Goal: Task Accomplishment & Management: Complete application form

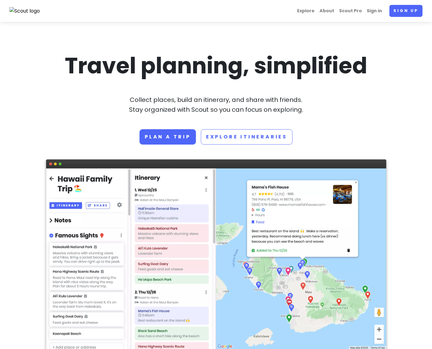
click at [413, 11] on link "Sign up" at bounding box center [406, 11] width 33 height 12
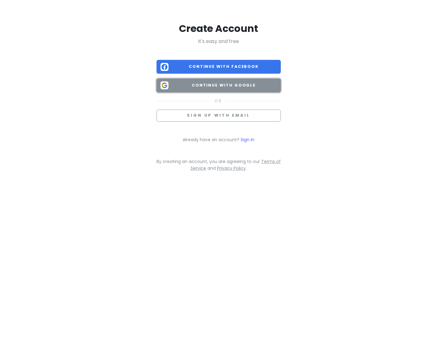
click at [243, 85] on span "Continue with Google" at bounding box center [224, 85] width 106 height 6
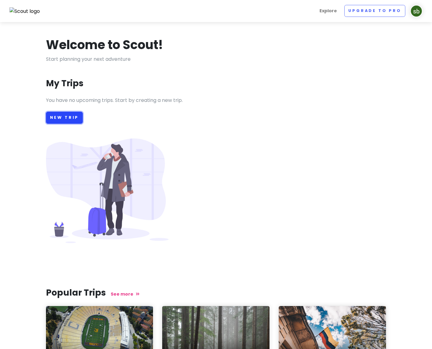
click at [71, 120] on link "New Trip" at bounding box center [64, 118] width 37 height 12
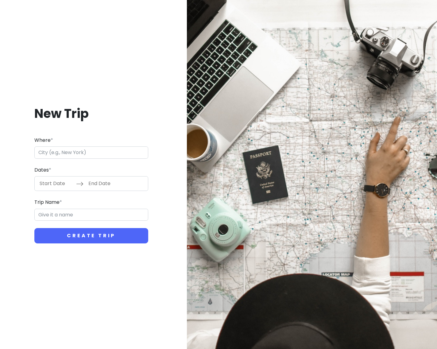
click at [124, 152] on input "Where *" at bounding box center [91, 152] width 114 height 12
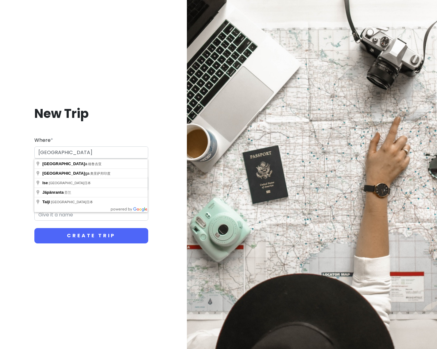
click at [188, 188] on div at bounding box center [312, 174] width 250 height 349
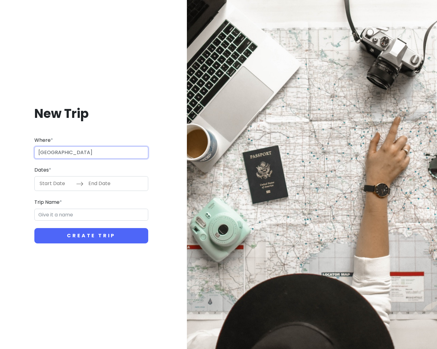
click at [67, 155] on input "[GEOGRAPHIC_DATA]" at bounding box center [91, 152] width 114 height 12
drag, startPoint x: 66, startPoint y: 152, endPoint x: -3, endPoint y: 151, distance: 69.6
click at [0, 151] on html "New Trip Where * [GEOGRAPHIC_DATA] Dates * Navigate forward to interact with th…" at bounding box center [218, 174] width 437 height 349
type input "日本[GEOGRAPHIC_DATA][GEOGRAPHIC_DATA]"
type input "[GEOGRAPHIC_DATA] Trip"
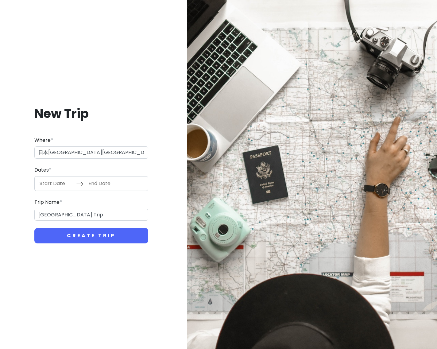
click at [56, 187] on input "Start Date" at bounding box center [56, 183] width 40 height 14
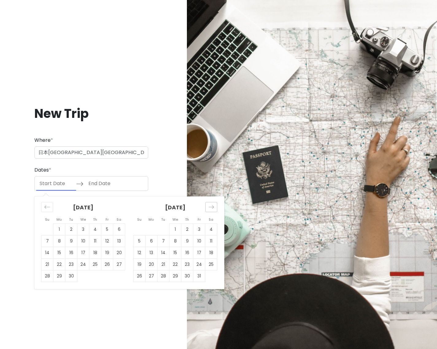
click at [206, 209] on div "Move forward to switch to the next month." at bounding box center [211, 207] width 12 height 10
click at [118, 231] on td "4" at bounding box center [119, 230] width 12 height 12
type input "[DATE]"
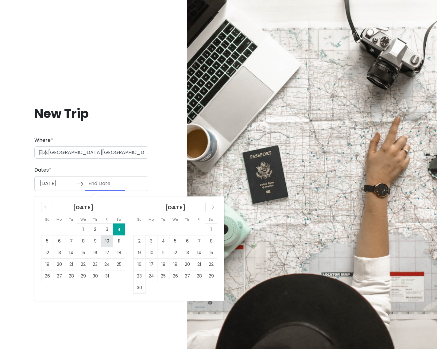
click at [108, 239] on td "10" at bounding box center [107, 241] width 12 height 12
type input "[DATE]"
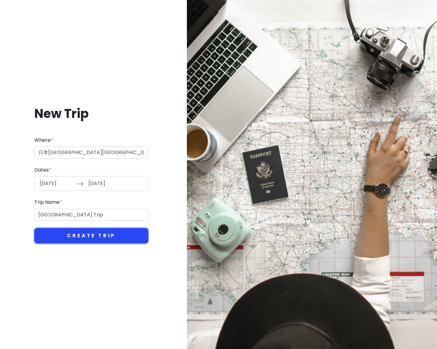
click at [88, 233] on button "Create Trip" at bounding box center [91, 235] width 114 height 15
